Goal: Navigation & Orientation: Find specific page/section

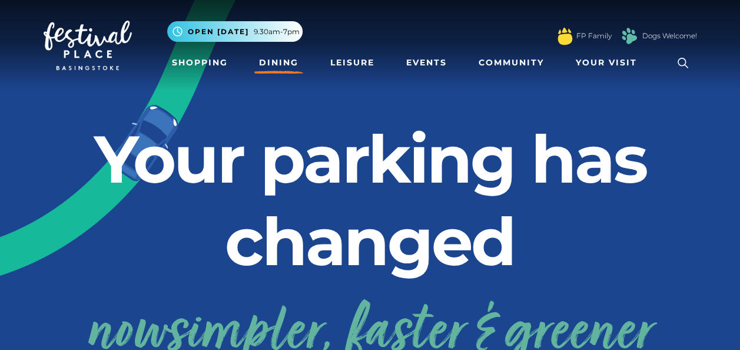
click at [283, 64] on link "Dining" at bounding box center [278, 63] width 49 height 22
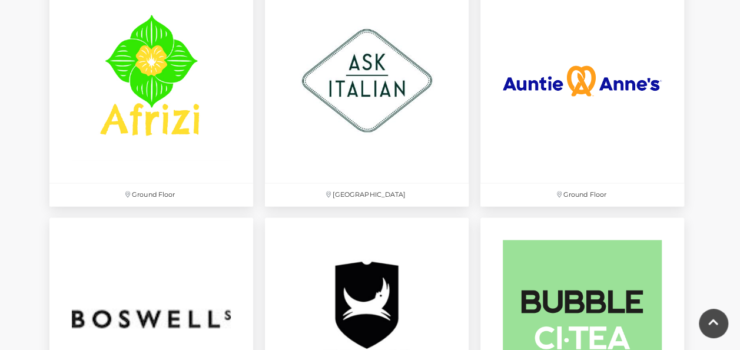
scroll to position [799, 0]
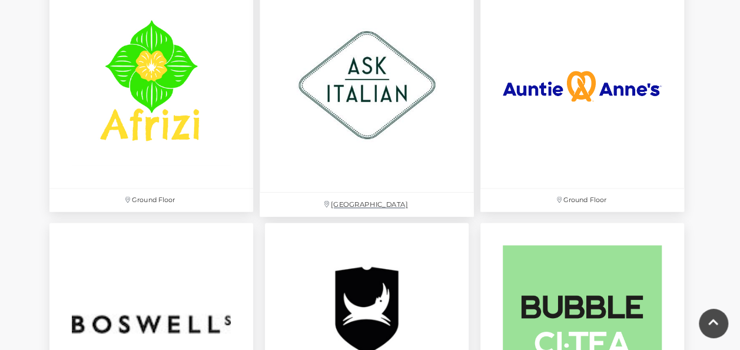
click at [438, 128] on img at bounding box center [367, 85] width 214 height 214
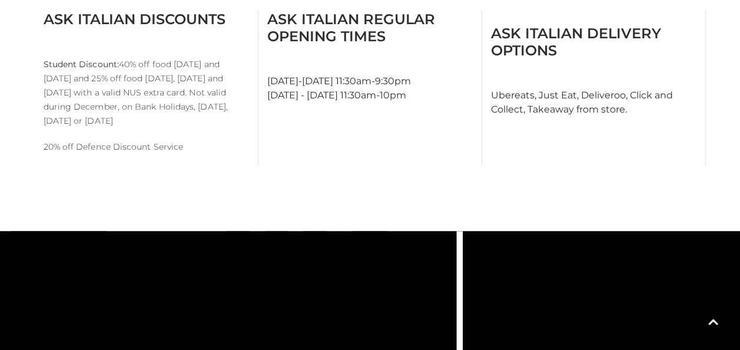
scroll to position [636, 0]
